Goal: Use online tool/utility: Utilize a website feature to perform a specific function

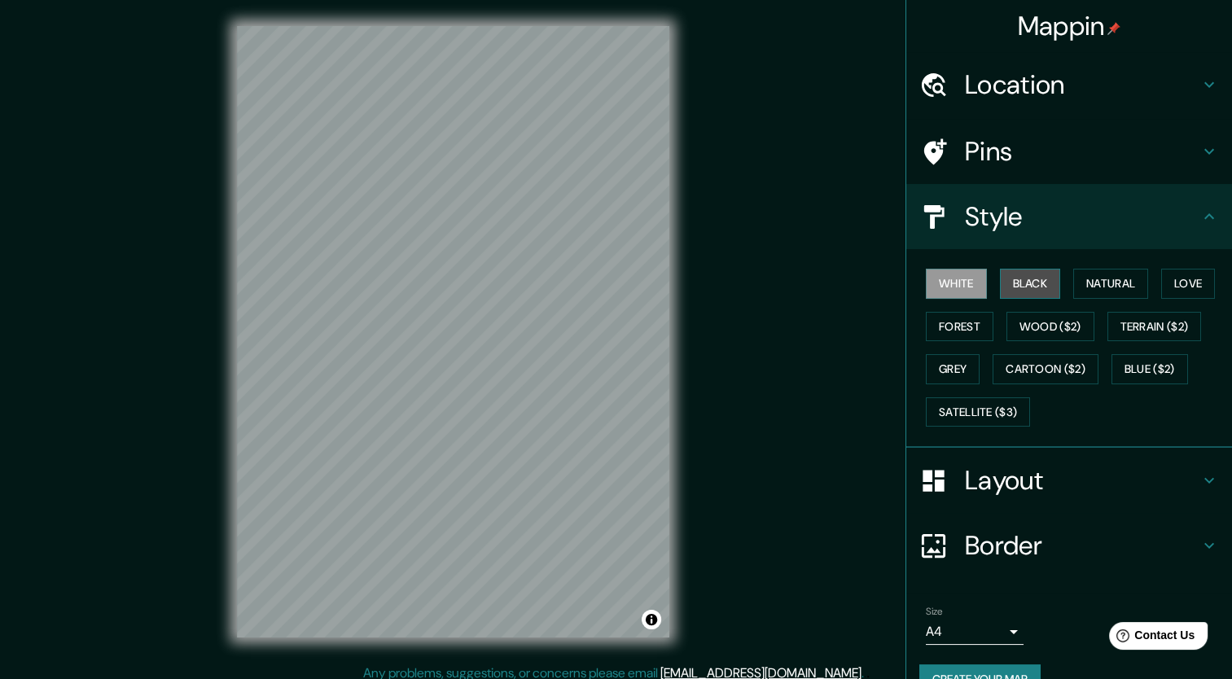
click at [1023, 295] on button "Black" at bounding box center [1030, 284] width 61 height 30
click at [1089, 288] on button "Natural" at bounding box center [1110, 284] width 75 height 30
click at [1150, 270] on div "White Black Natural Love Forest Wood ($2) Terrain ($2) Grey Cartoon ($2) Blue (…" at bounding box center [1075, 347] width 313 height 171
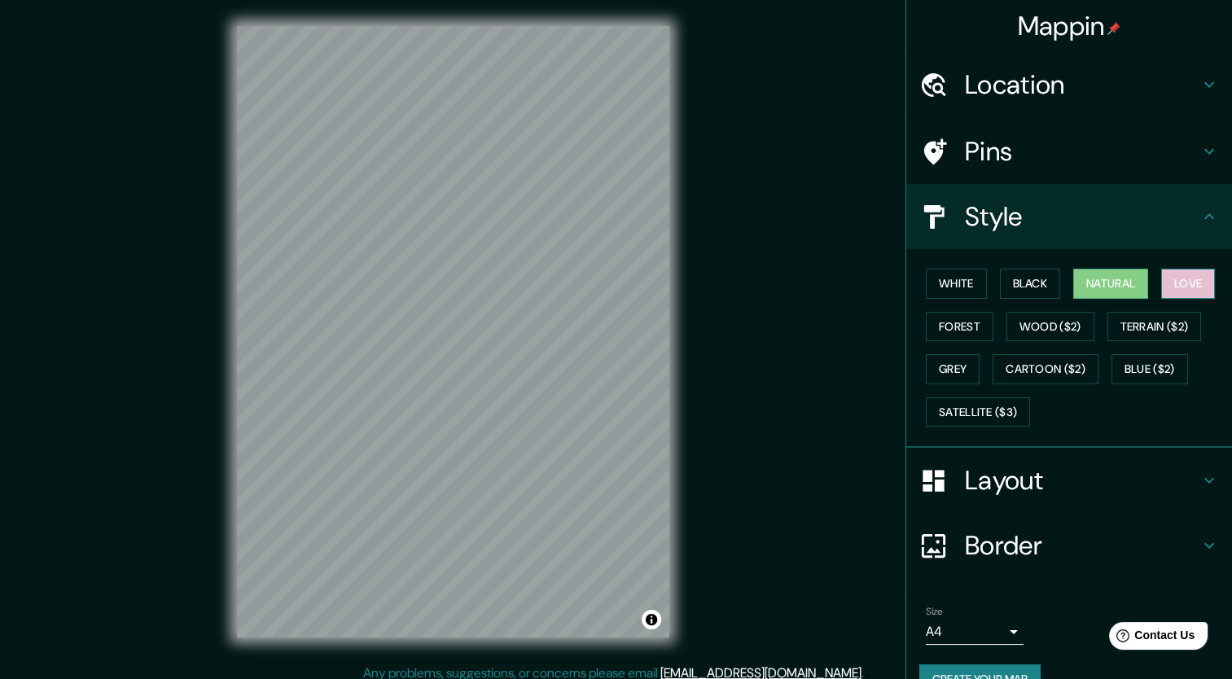
click at [1161, 272] on button "Love" at bounding box center [1188, 284] width 54 height 30
click at [926, 320] on button "Forest" at bounding box center [960, 327] width 68 height 30
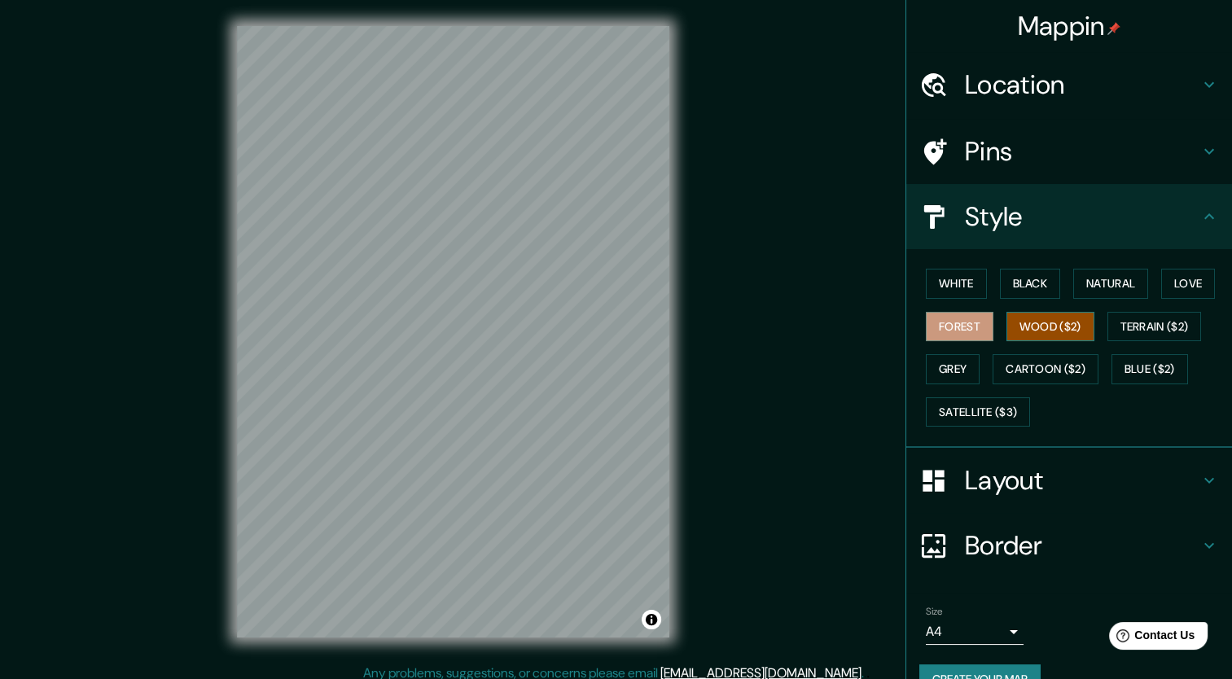
click at [1029, 323] on button "Wood ($2)" at bounding box center [1050, 327] width 88 height 30
click at [1118, 325] on button "Terrain ($2)" at bounding box center [1154, 327] width 94 height 30
click at [1075, 326] on button "Wood ($2)" at bounding box center [1050, 327] width 88 height 30
click at [1124, 328] on button "Terrain ($2)" at bounding box center [1154, 327] width 94 height 30
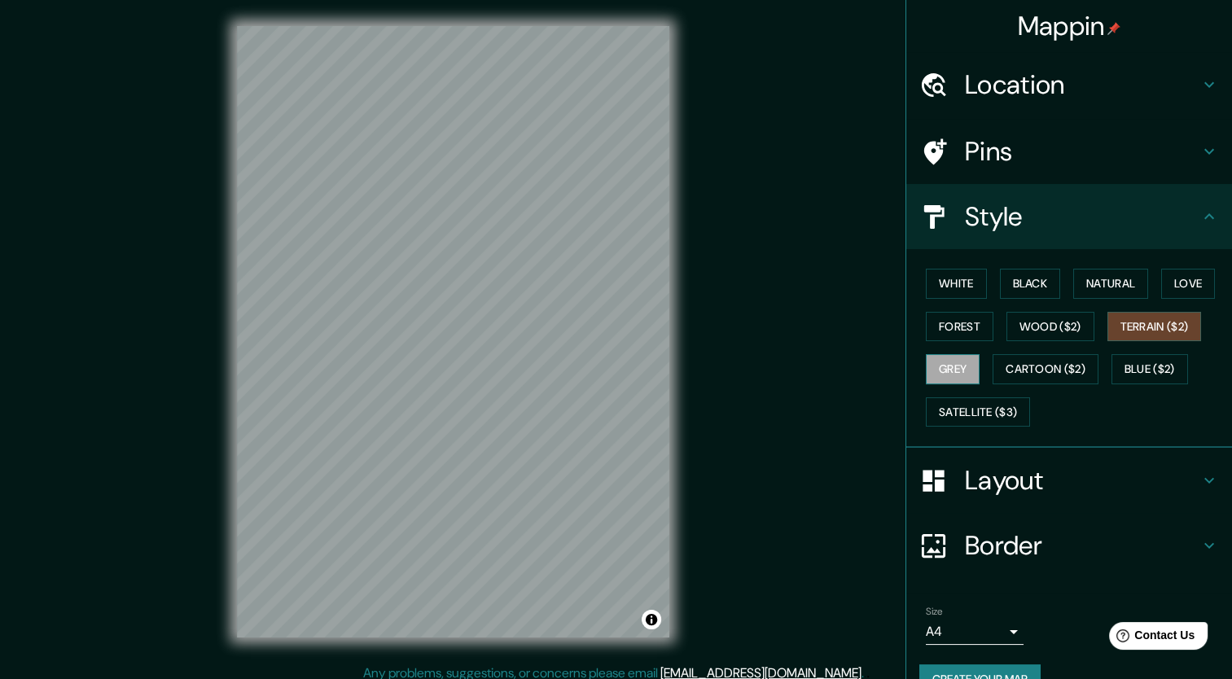
click at [951, 365] on button "Grey" at bounding box center [953, 369] width 54 height 30
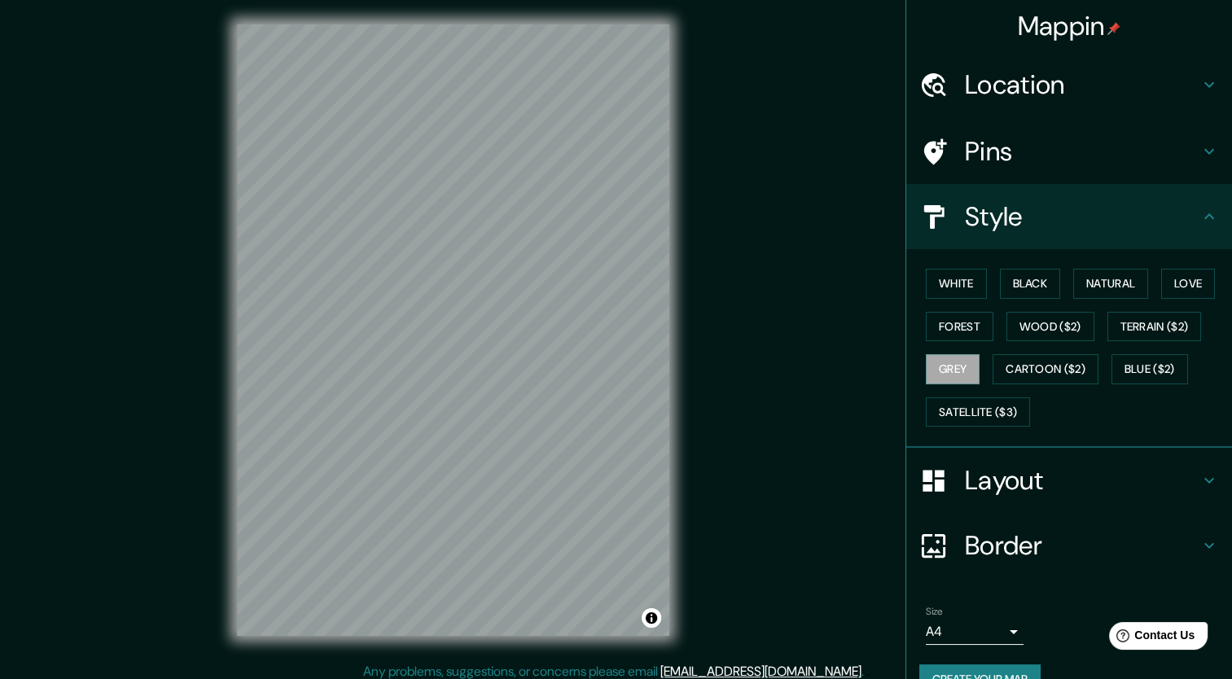
scroll to position [3, 0]
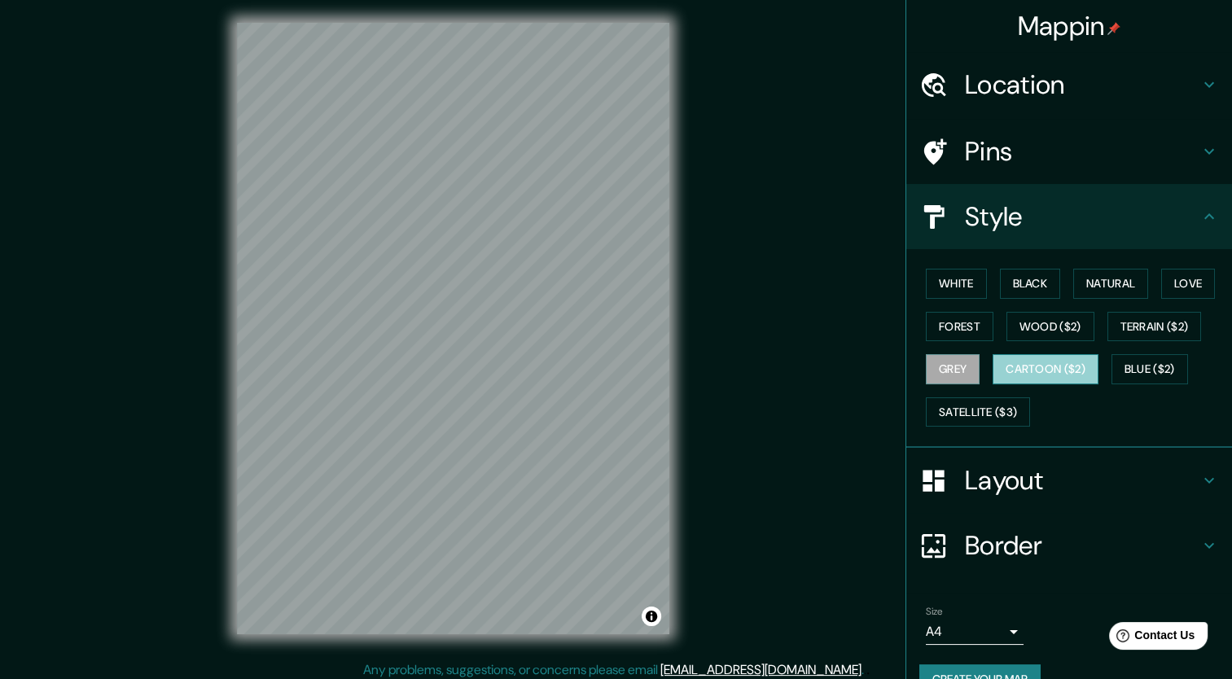
click at [997, 370] on button "Cartoon ($2)" at bounding box center [1046, 369] width 106 height 30
click at [1120, 360] on button "Blue ($2)" at bounding box center [1149, 369] width 77 height 30
click at [930, 370] on button "Grey" at bounding box center [953, 369] width 54 height 30
click at [1017, 357] on button "Cartoon ($2)" at bounding box center [1046, 369] width 106 height 30
click at [1143, 360] on button "Blue ($2)" at bounding box center [1149, 369] width 77 height 30
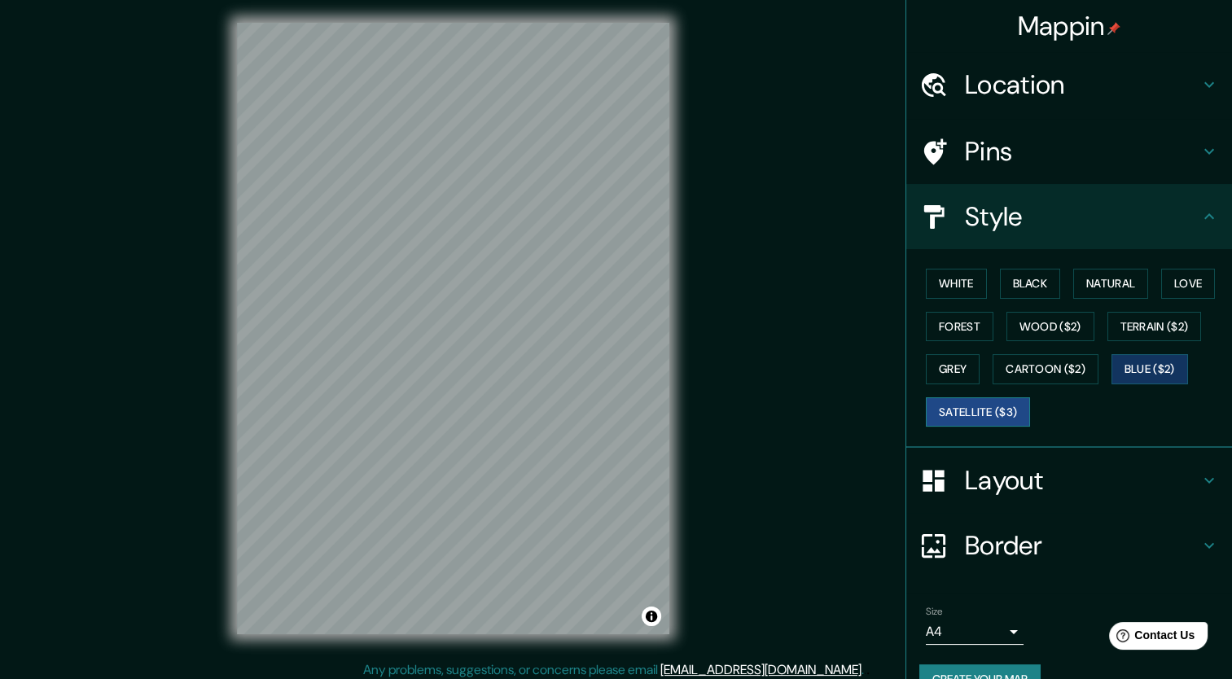
click at [970, 406] on button "Satellite ($3)" at bounding box center [978, 412] width 104 height 30
click at [940, 276] on button "White" at bounding box center [956, 284] width 61 height 30
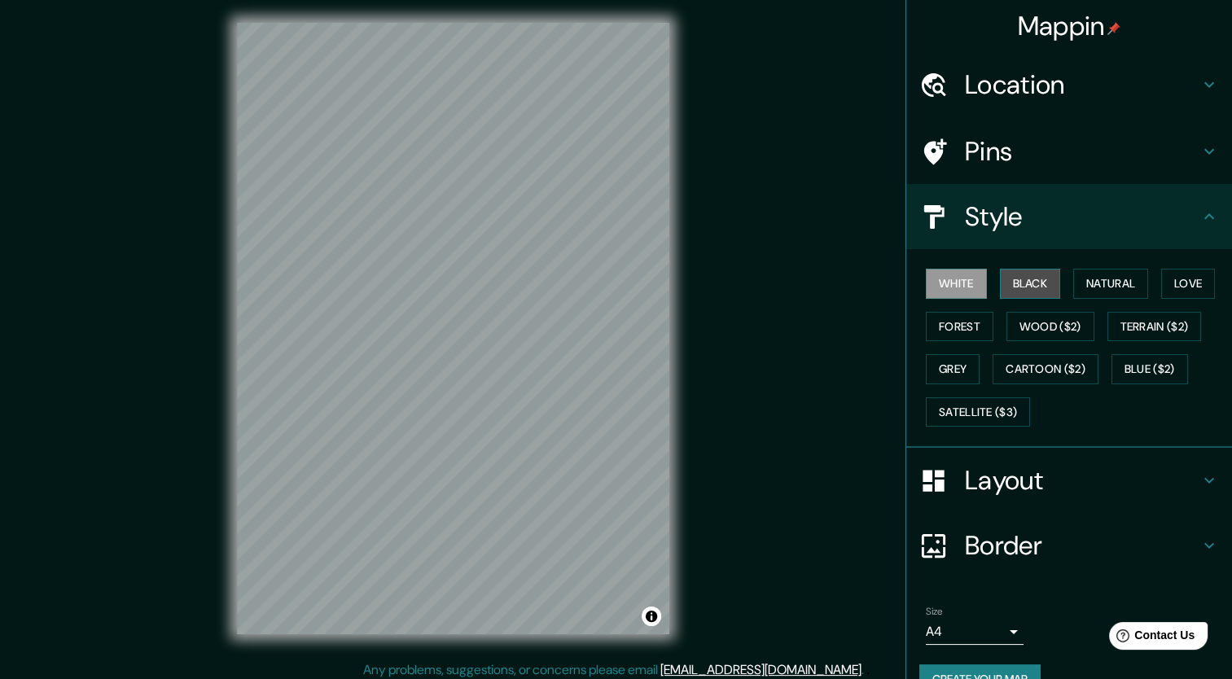
click at [1016, 278] on button "Black" at bounding box center [1030, 284] width 61 height 30
click at [1101, 290] on button "Natural" at bounding box center [1110, 284] width 75 height 30
